Goal: Task Accomplishment & Management: Manage account settings

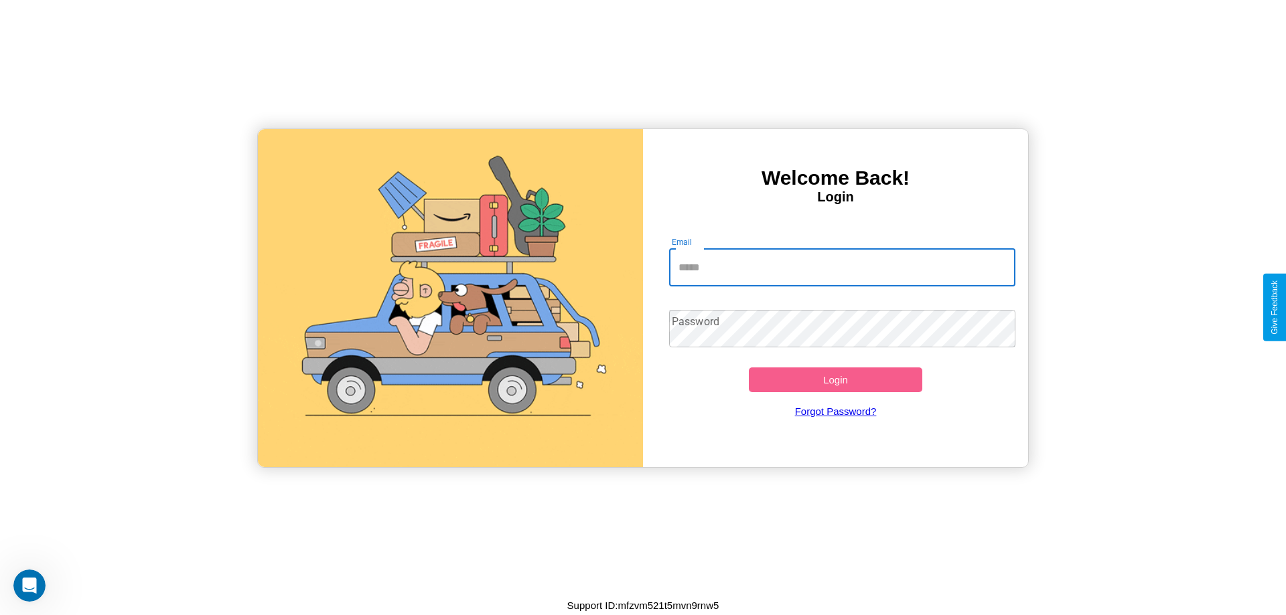
click at [842, 267] on input "Email" at bounding box center [842, 267] width 347 height 37
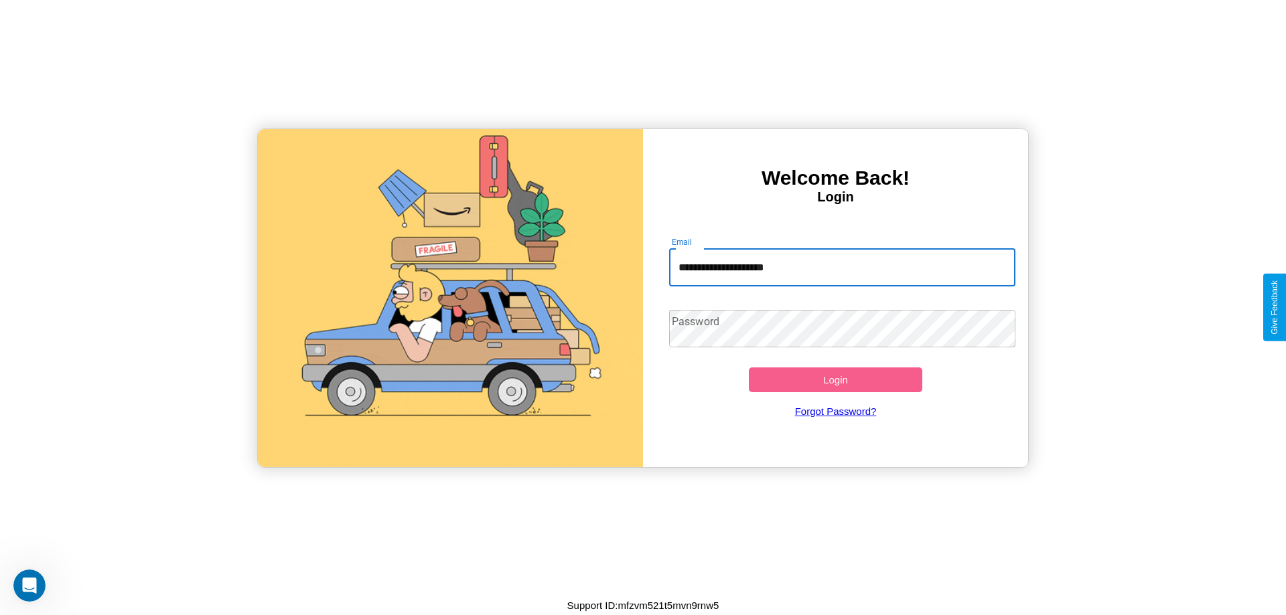
type input "**********"
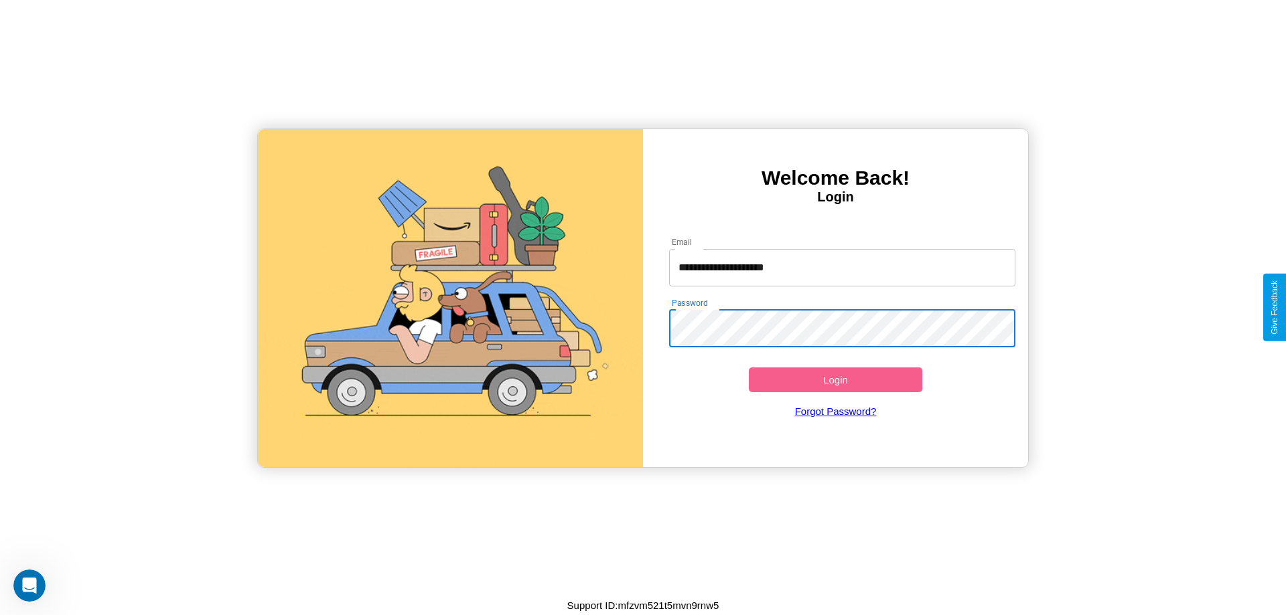
click at [835, 380] on button "Login" at bounding box center [835, 380] width 173 height 25
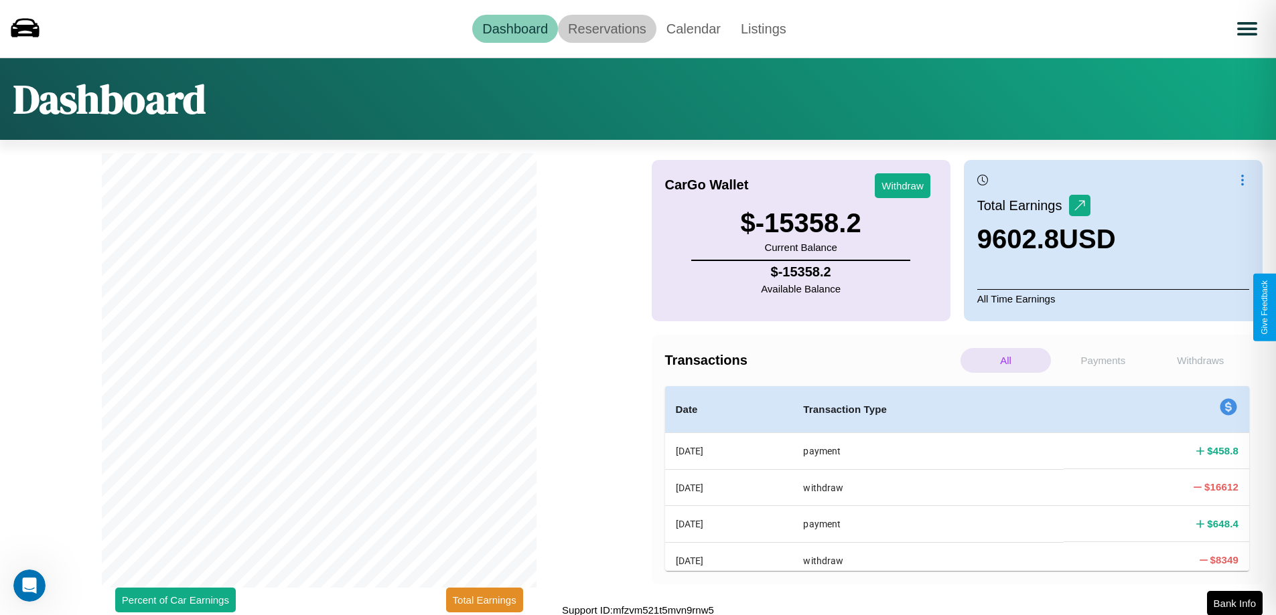
click at [607, 28] on link "Reservations" at bounding box center [607, 29] width 98 height 28
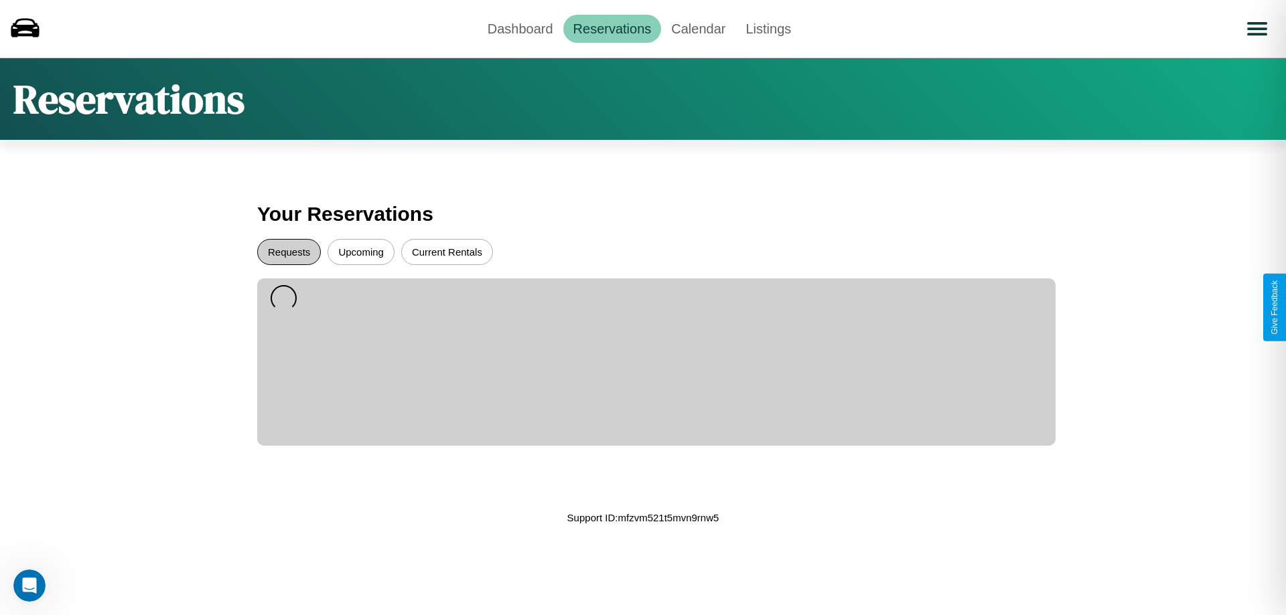
click at [289, 252] on button "Requests" at bounding box center [289, 252] width 64 height 26
click at [447, 252] on button "Current Rentals" at bounding box center [447, 252] width 92 height 26
click at [520, 28] on link "Dashboard" at bounding box center [520, 29] width 86 height 28
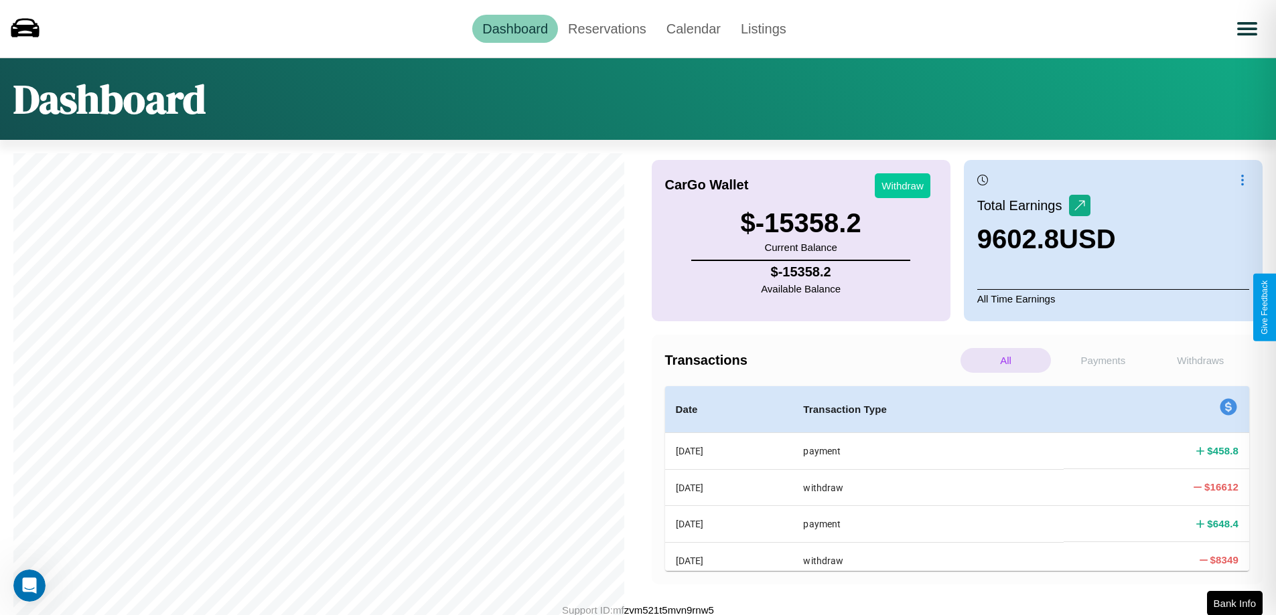
click at [902, 185] on button "Withdraw" at bounding box center [902, 185] width 56 height 25
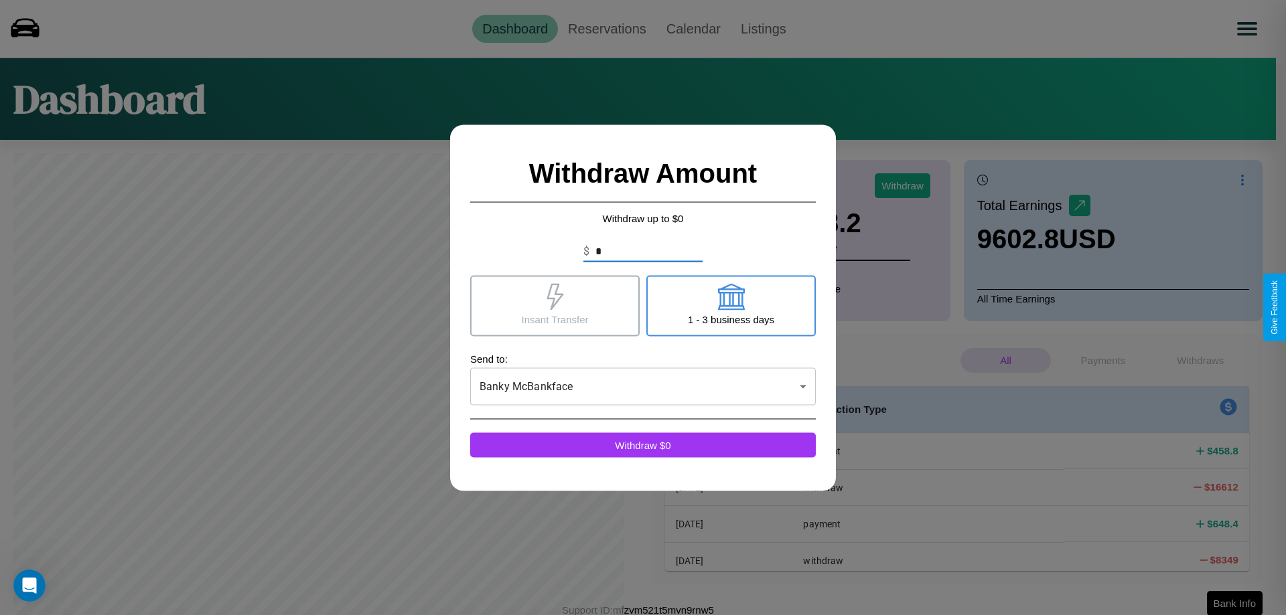
click at [731, 305] on icon at bounding box center [730, 296] width 27 height 27
click at [554, 305] on icon at bounding box center [554, 296] width 17 height 27
